Goal: Find specific page/section: Find specific page/section

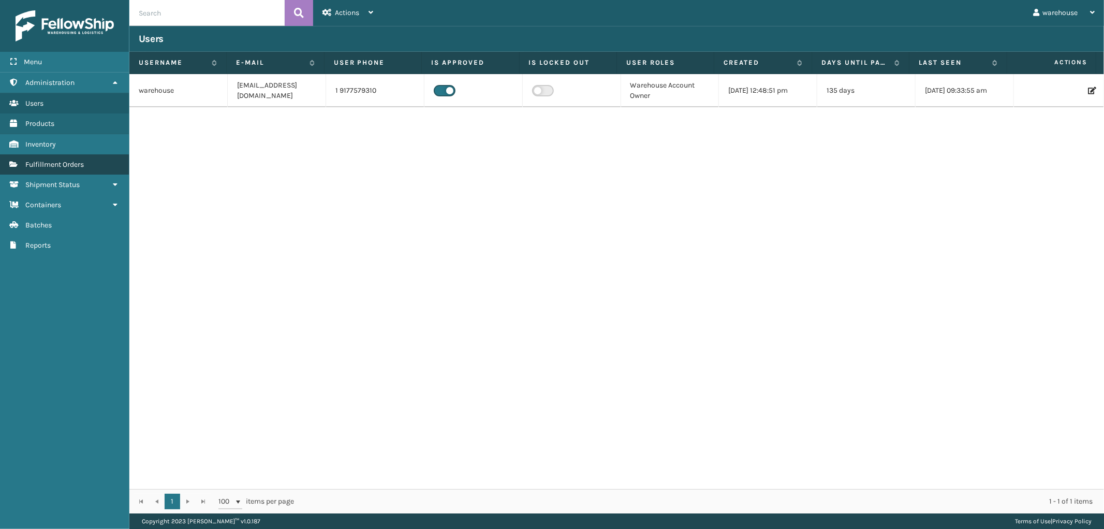
click at [68, 160] on span "Fulfillment Orders" at bounding box center [54, 164] width 58 height 9
click at [98, 157] on link "Fulfillment Orders" at bounding box center [64, 164] width 129 height 20
